Goal: Find specific page/section: Find specific page/section

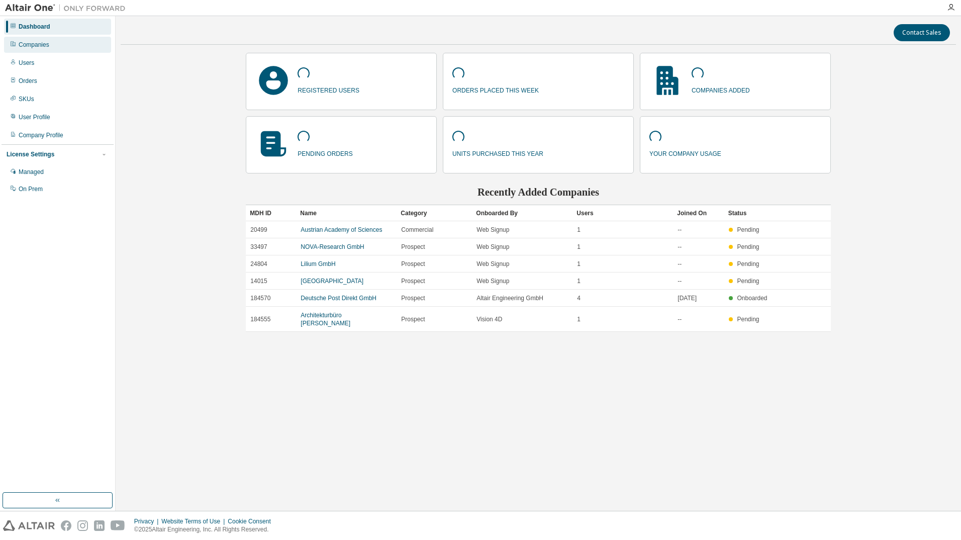
click at [68, 45] on div "Companies" at bounding box center [57, 45] width 107 height 16
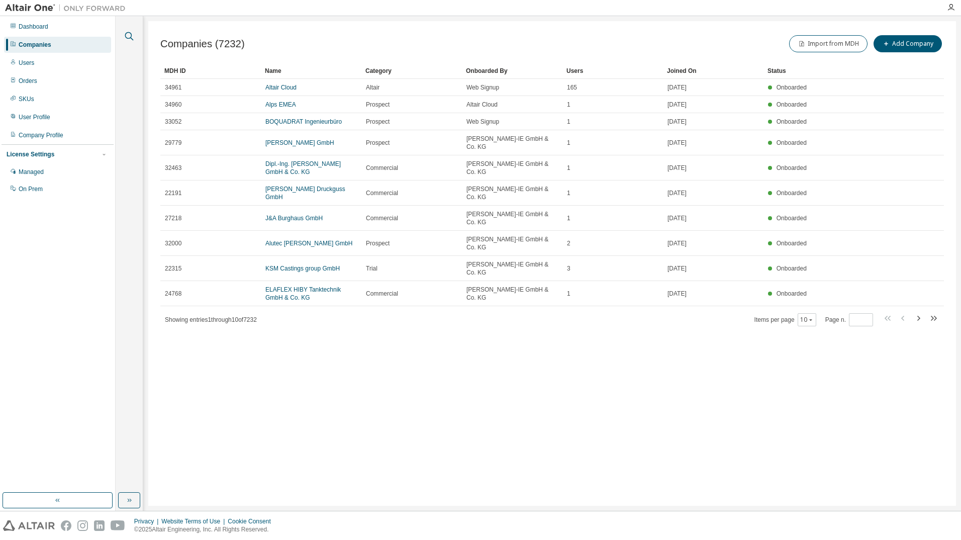
click at [127, 36] on icon "button" at bounding box center [129, 36] width 12 height 12
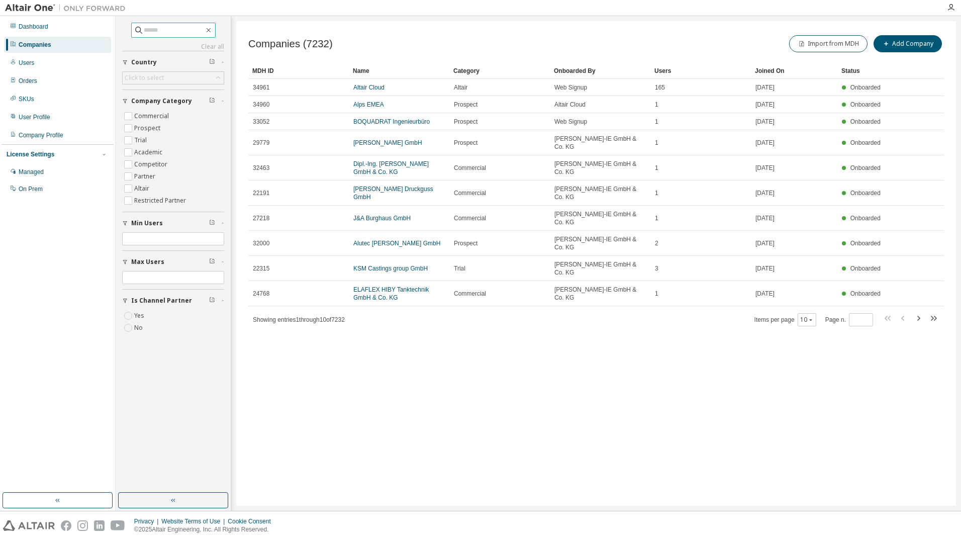
click at [156, 26] on input "text" at bounding box center [174, 30] width 60 height 10
type input "******"
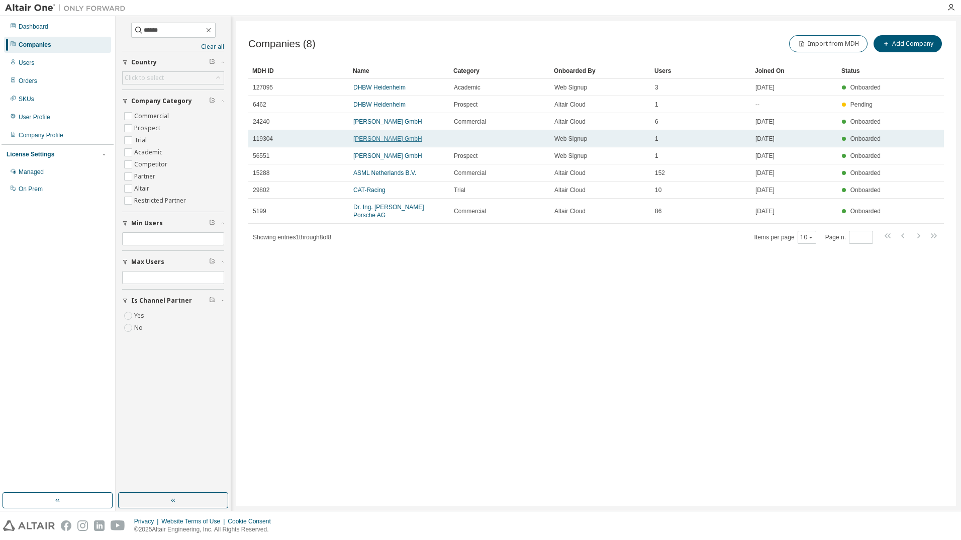
click at [422, 142] on link "[PERSON_NAME] GmbH" at bounding box center [387, 138] width 69 height 7
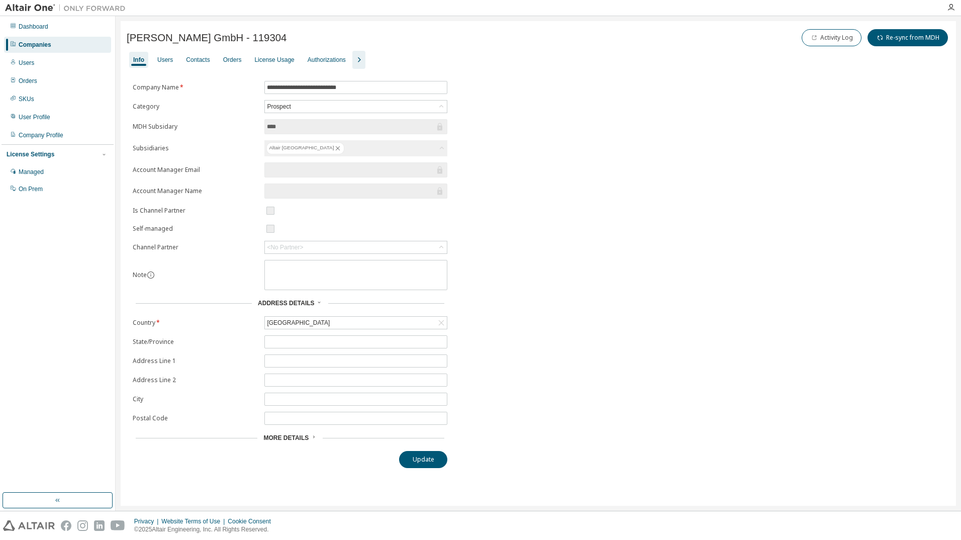
click at [177, 60] on div "Info Users Contacts Orders License Usage Authorizations" at bounding box center [538, 60] width 823 height 18
click at [172, 60] on div "Users" at bounding box center [165, 60] width 16 height 8
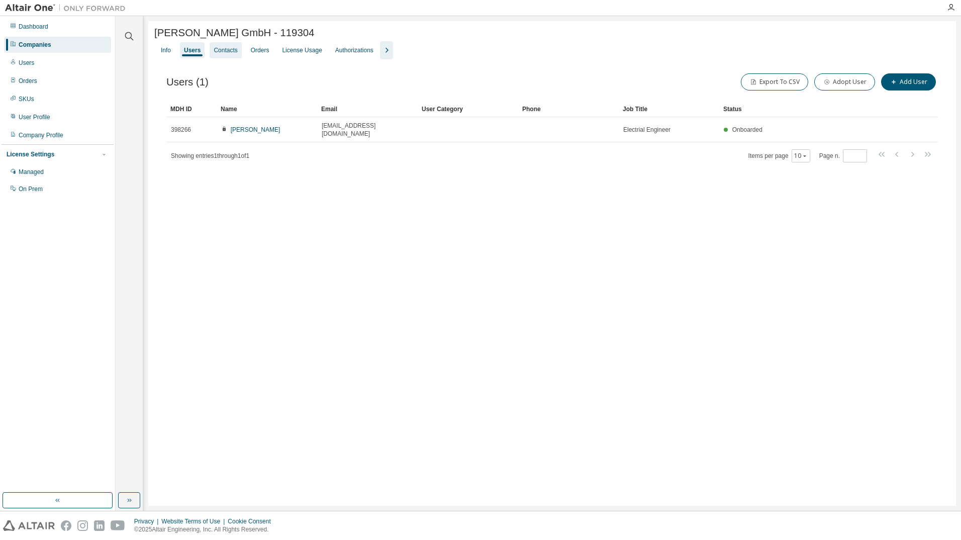
click at [227, 58] on div "Contacts" at bounding box center [226, 50] width 32 height 16
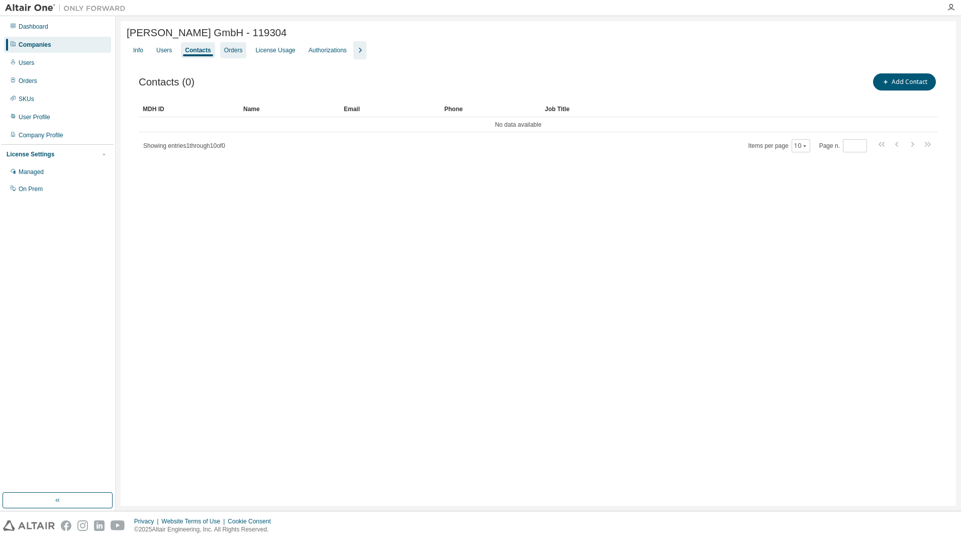
click at [234, 50] on div "Orders" at bounding box center [233, 50] width 19 height 8
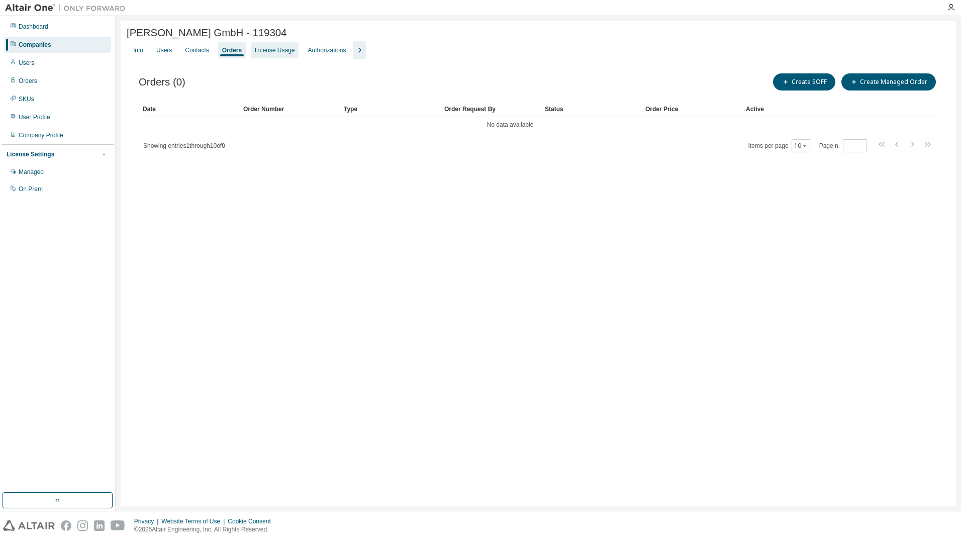
click at [265, 54] on div "License Usage" at bounding box center [275, 50] width 40 height 8
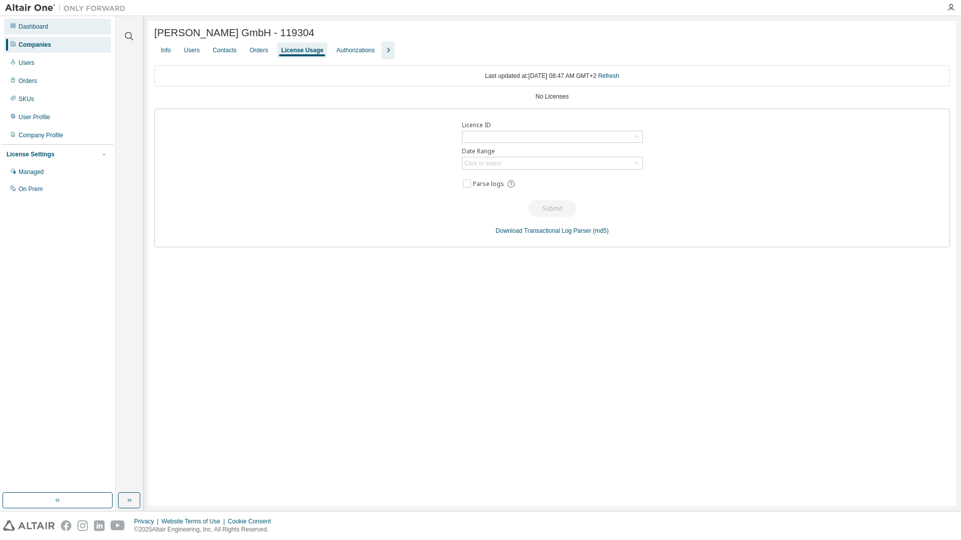
click at [49, 29] on div "Dashboard" at bounding box center [57, 27] width 107 height 16
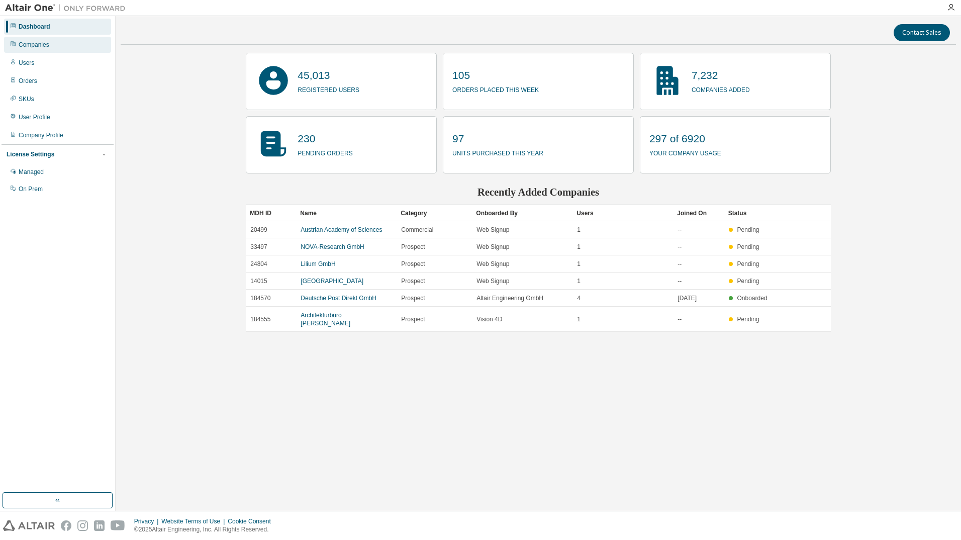
click at [51, 45] on div "Companies" at bounding box center [57, 45] width 107 height 16
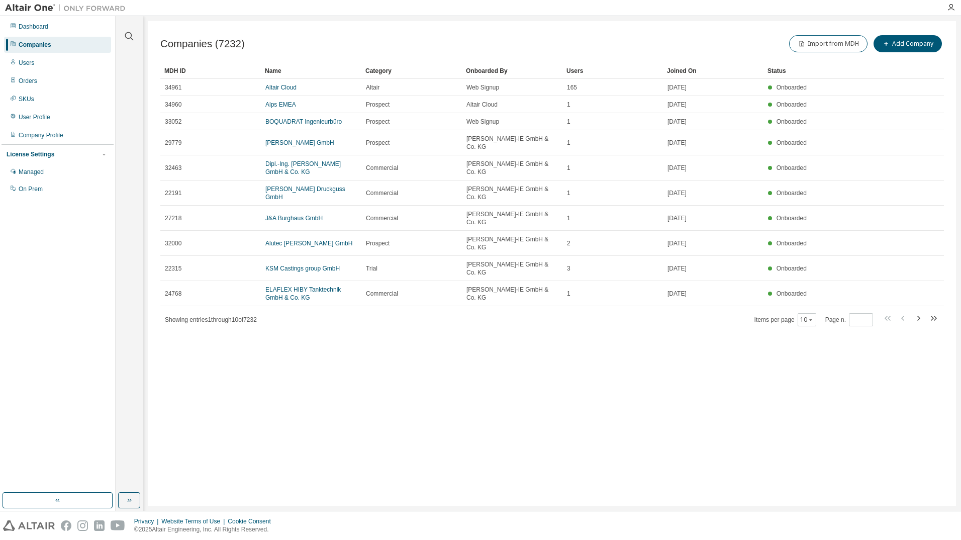
click at [133, 43] on div "Clear all Is Channel Partner Yes No Max Users Min Users Company Category Commer…" at bounding box center [129, 254] width 24 height 473
click at [132, 38] on icon "button" at bounding box center [129, 36] width 12 height 12
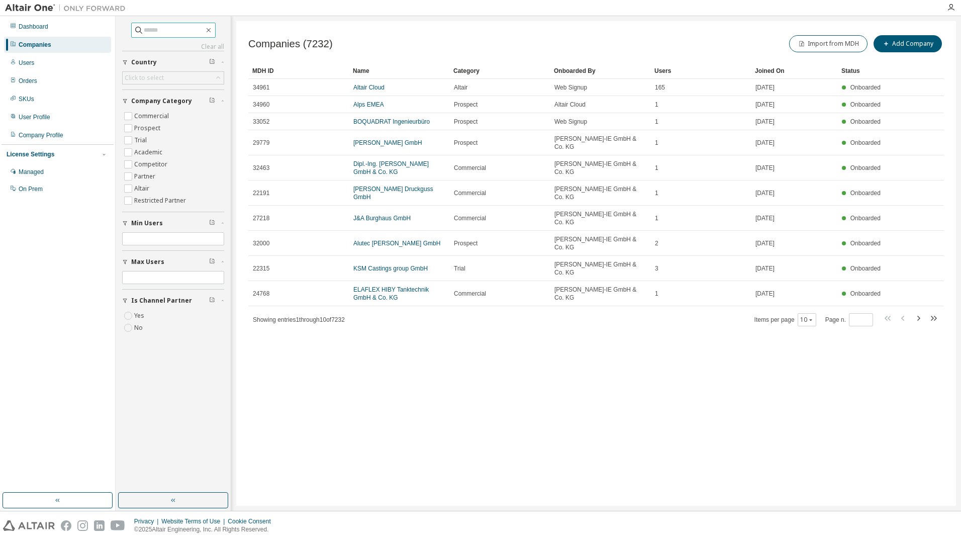
click at [179, 34] on input "text" at bounding box center [174, 30] width 60 height 10
type input "**********"
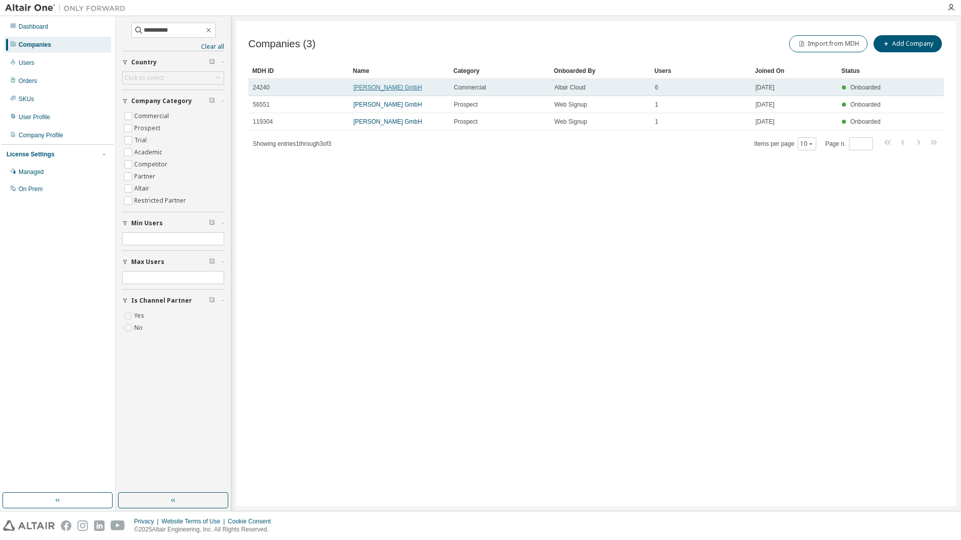
click at [415, 86] on link "[PERSON_NAME] GmbH" at bounding box center [387, 87] width 69 height 7
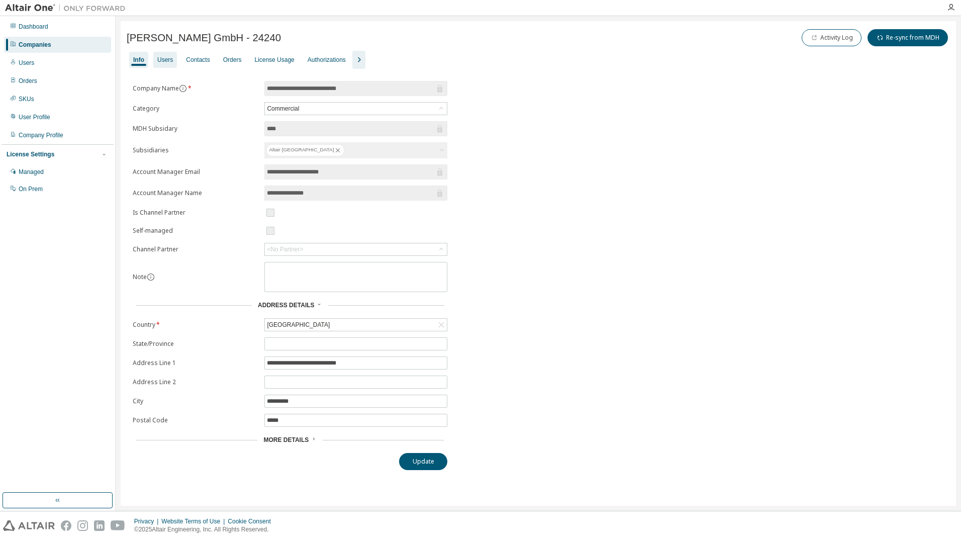
click at [175, 63] on div "Users" at bounding box center [165, 60] width 24 height 16
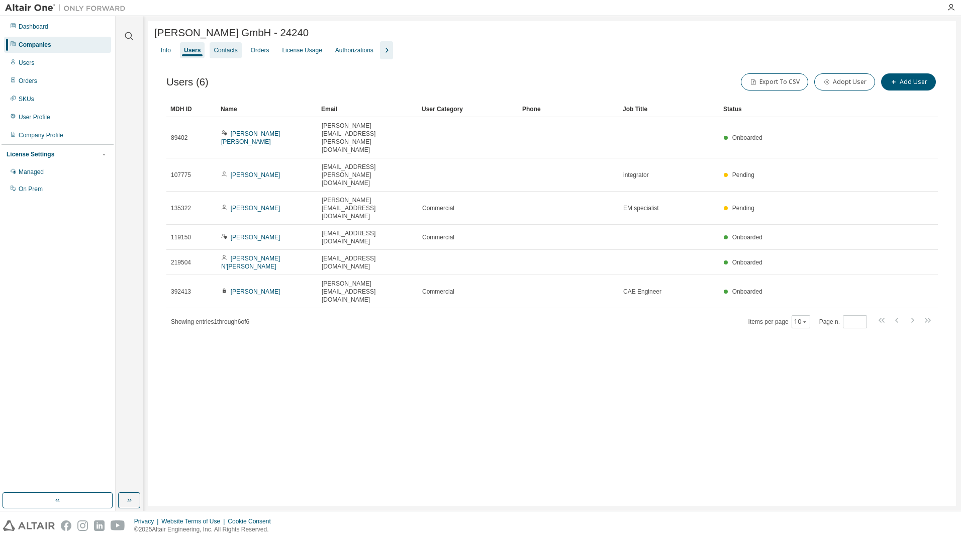
click at [233, 57] on div "Contacts" at bounding box center [226, 50] width 32 height 16
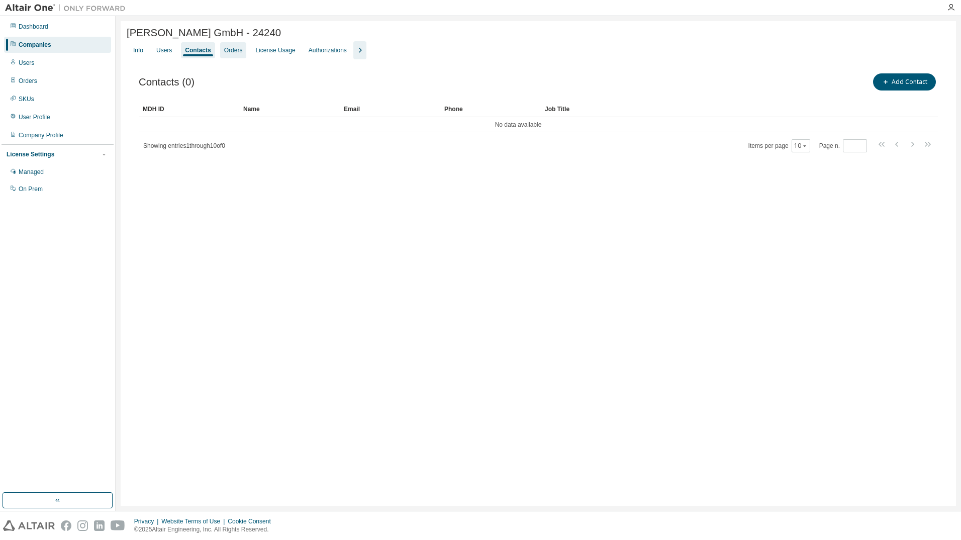
click at [231, 53] on div "Orders" at bounding box center [233, 50] width 19 height 8
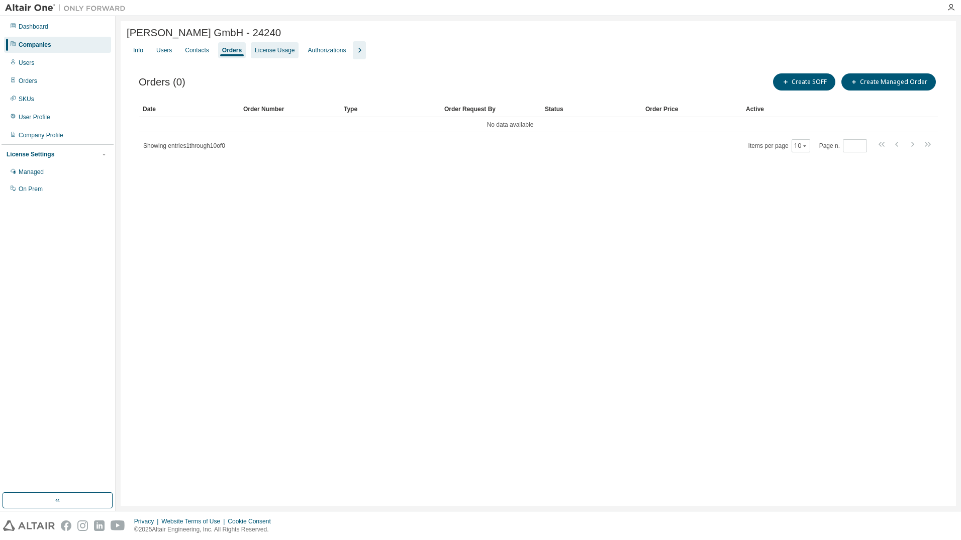
click at [270, 51] on div "License Usage" at bounding box center [275, 50] width 40 height 8
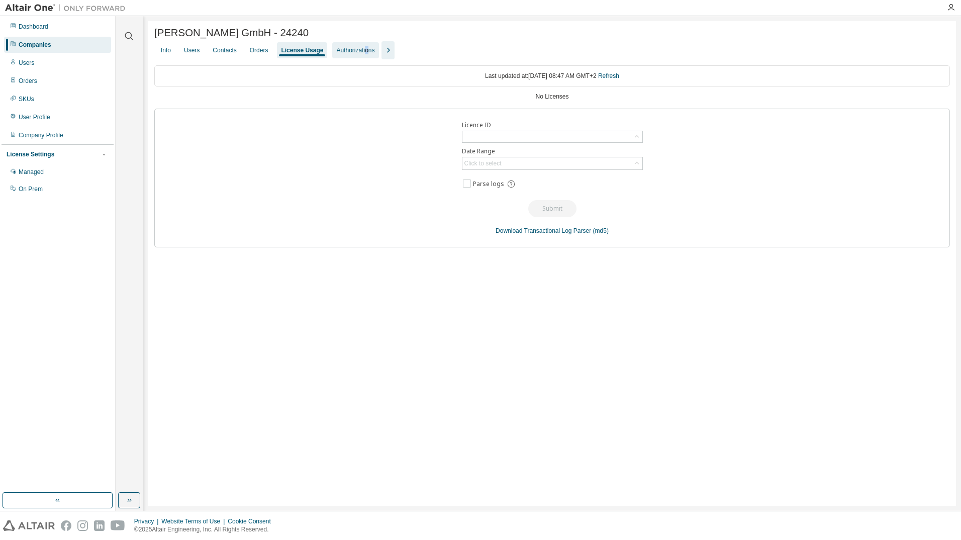
click at [362, 54] on div "Authorizations" at bounding box center [355, 50] width 38 height 8
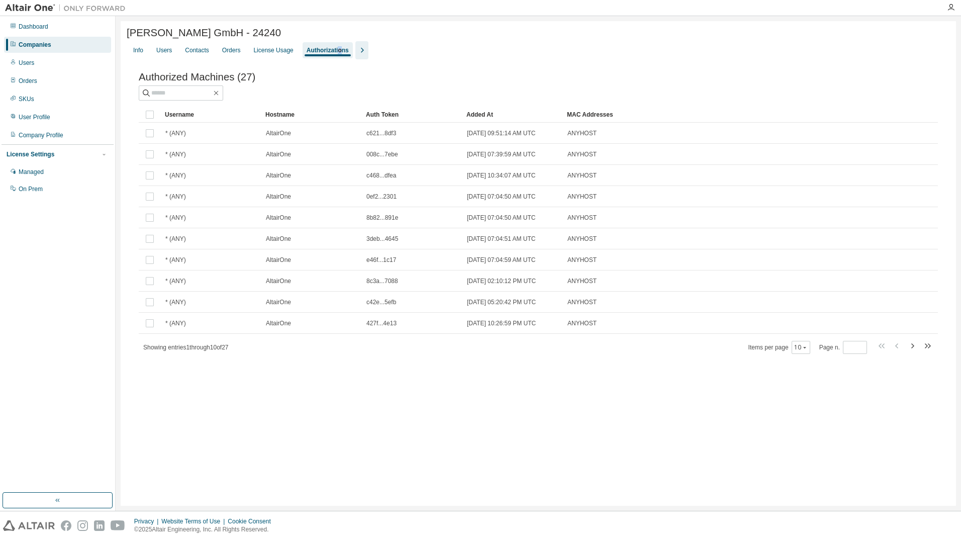
click at [358, 55] on icon "button" at bounding box center [362, 50] width 12 height 12
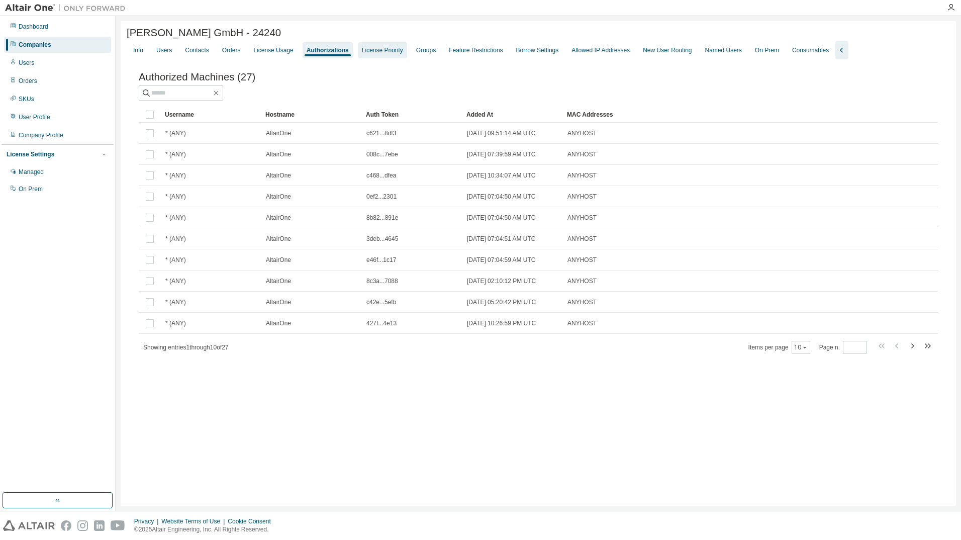
click at [374, 49] on div "License Priority" at bounding box center [382, 50] width 41 height 8
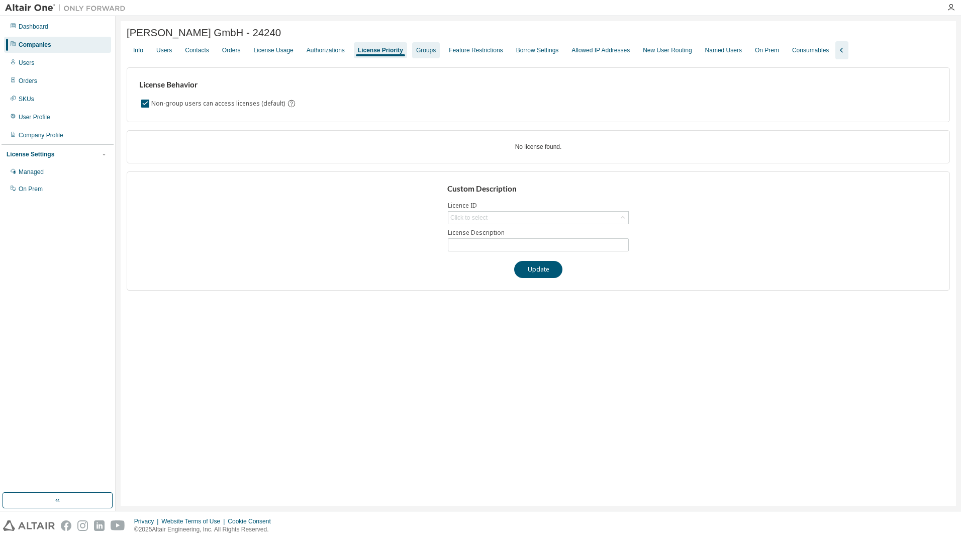
click at [424, 50] on div "Groups" at bounding box center [426, 50] width 20 height 8
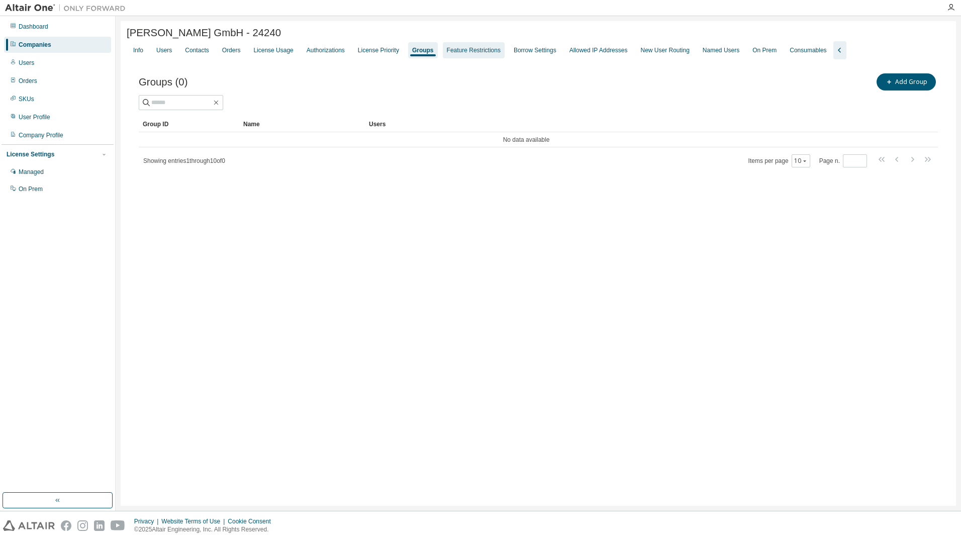
click at [478, 50] on div "Feature Restrictions" at bounding box center [474, 50] width 54 height 8
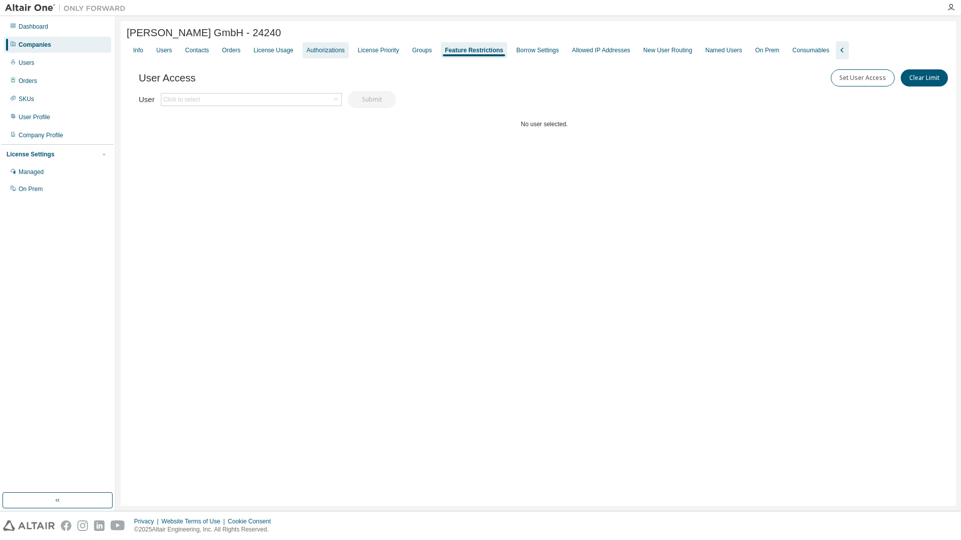
click at [320, 46] on div "Authorizations" at bounding box center [326, 50] width 46 height 16
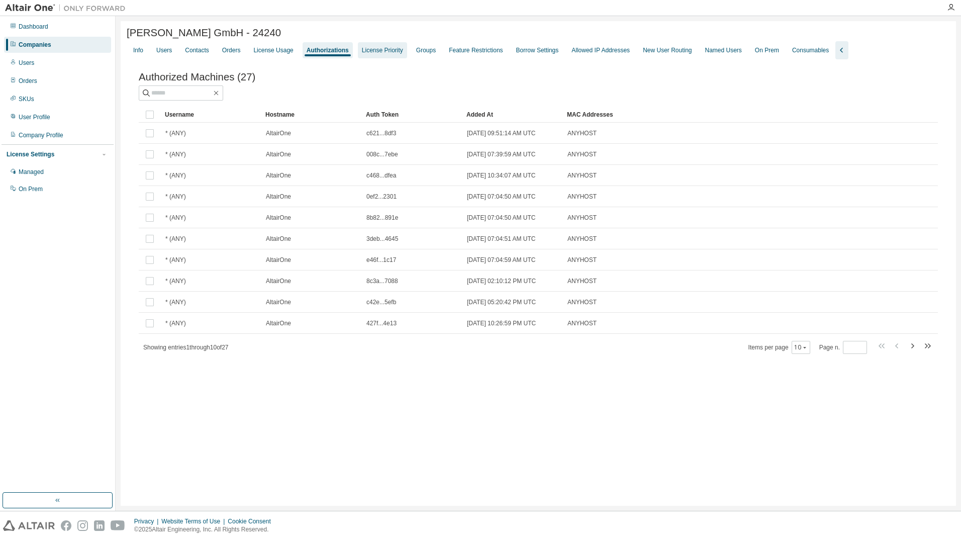
click at [381, 50] on div "License Priority" at bounding box center [382, 50] width 41 height 8
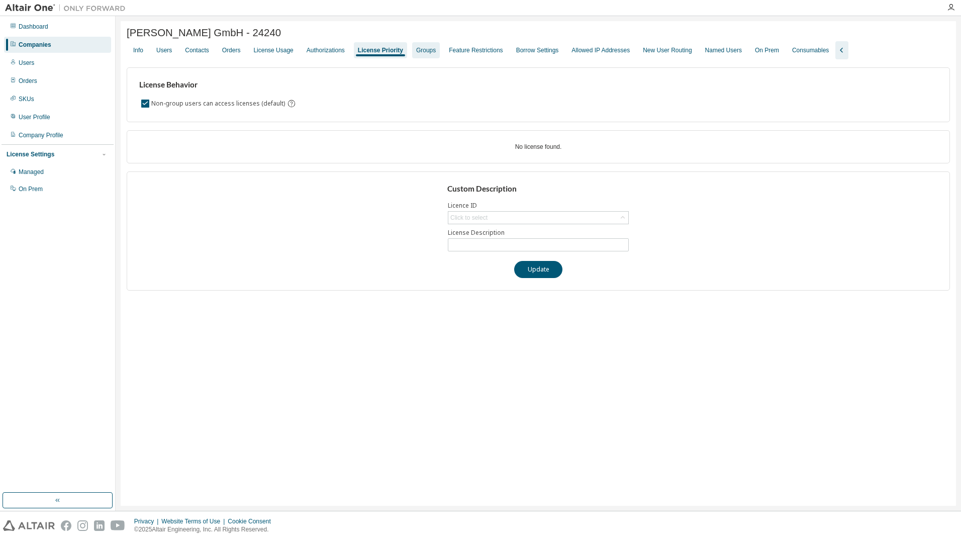
click at [428, 52] on div "Groups" at bounding box center [426, 50] width 20 height 8
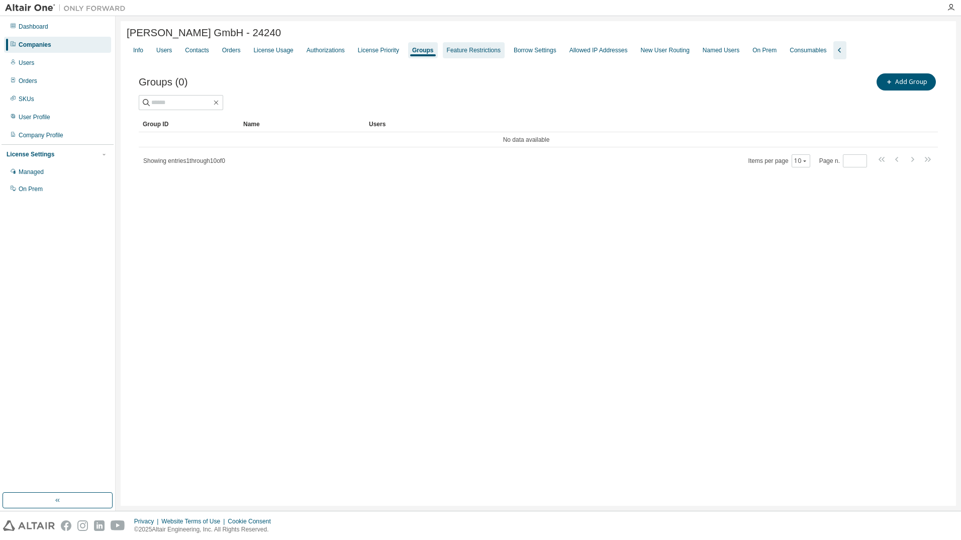
click at [477, 53] on div "Feature Restrictions" at bounding box center [474, 50] width 54 height 8
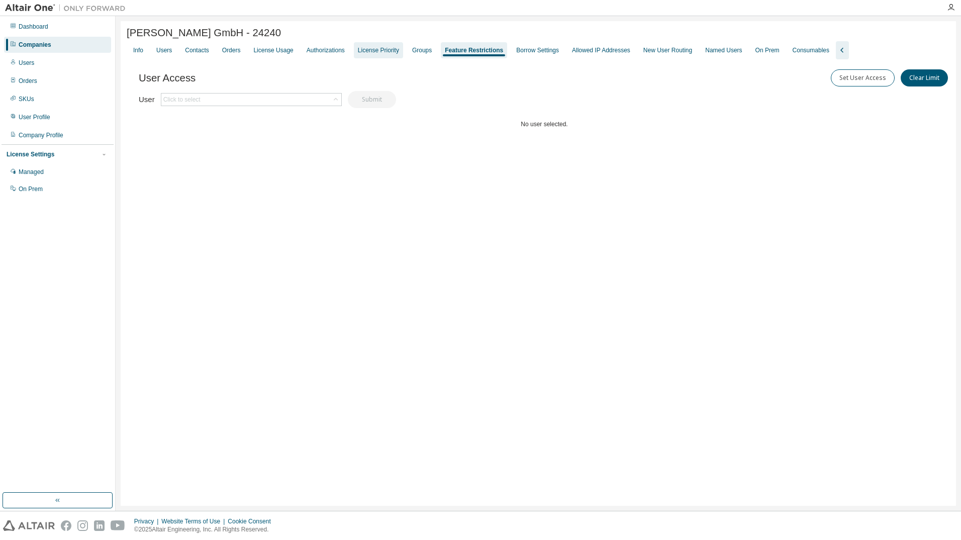
click at [371, 46] on div "License Priority" at bounding box center [378, 50] width 49 height 16
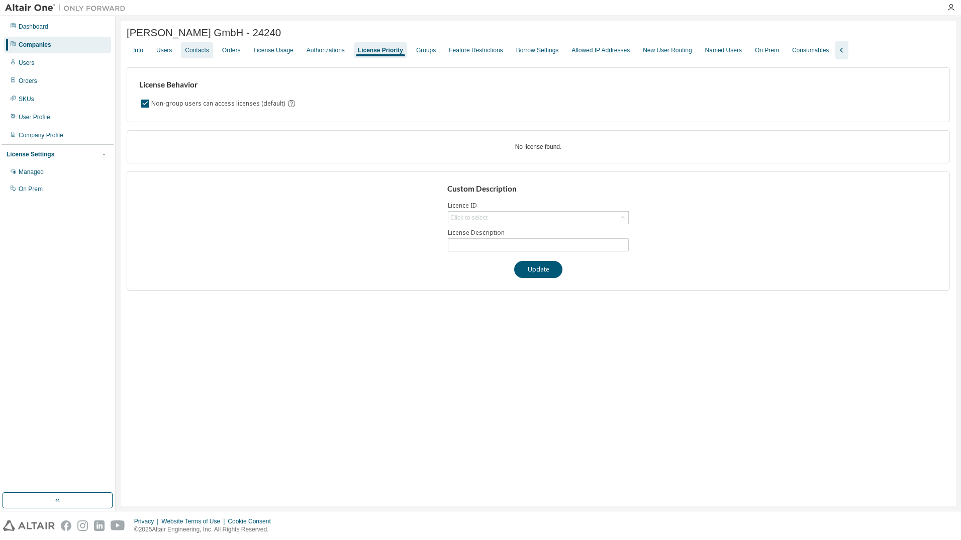
click at [206, 54] on div "Contacts" at bounding box center [197, 50] width 24 height 8
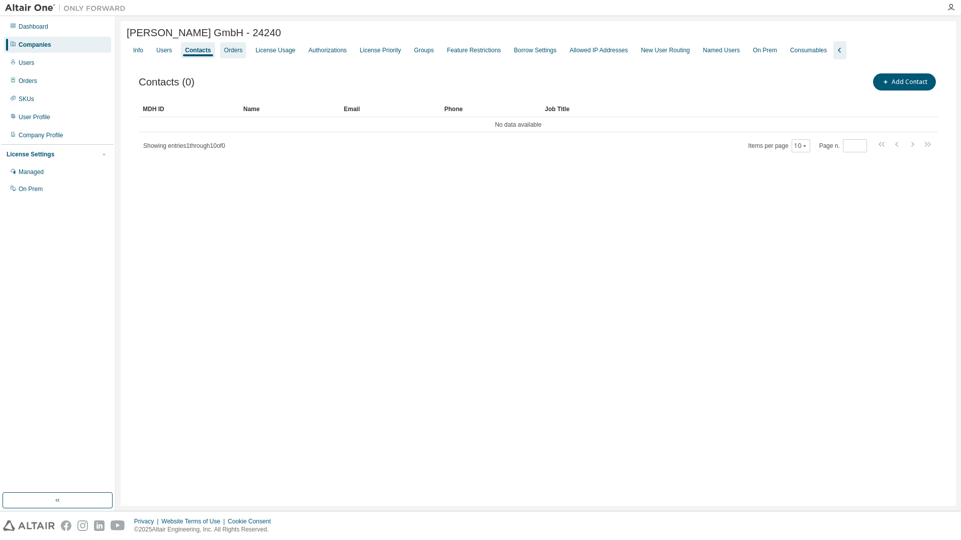
click at [224, 51] on div "Orders" at bounding box center [233, 50] width 19 height 8
